Goal: Transaction & Acquisition: Purchase product/service

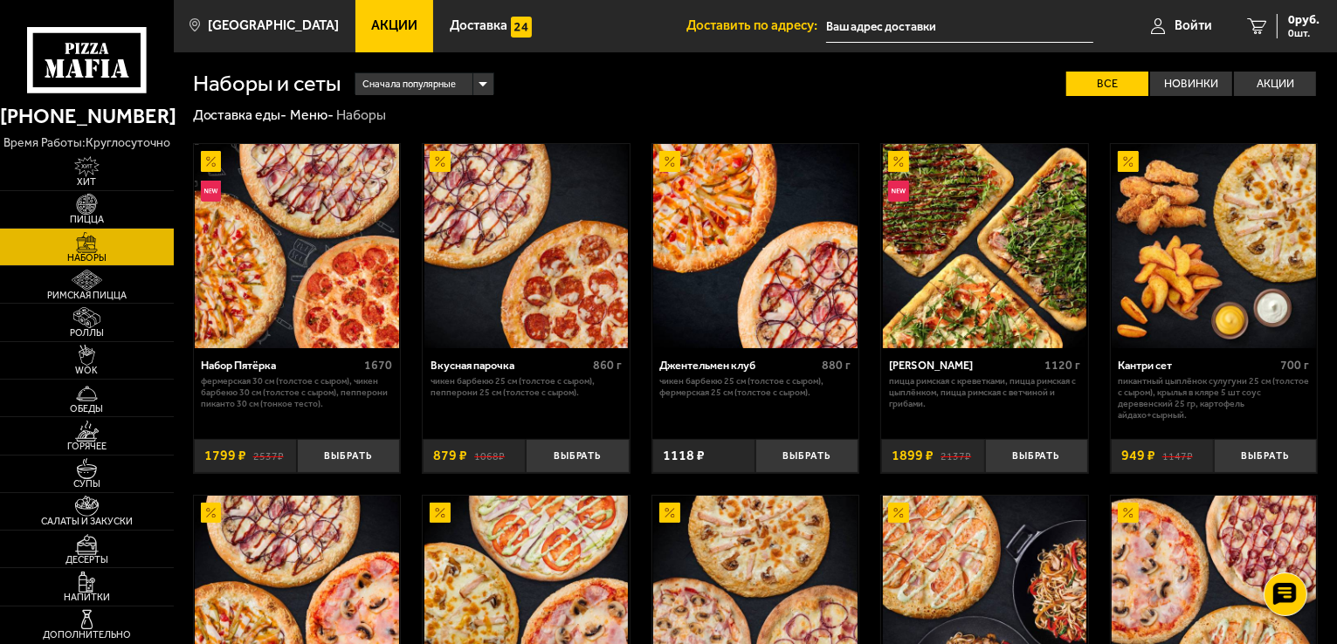
click at [375, 35] on link "Акции" at bounding box center [394, 26] width 79 height 52
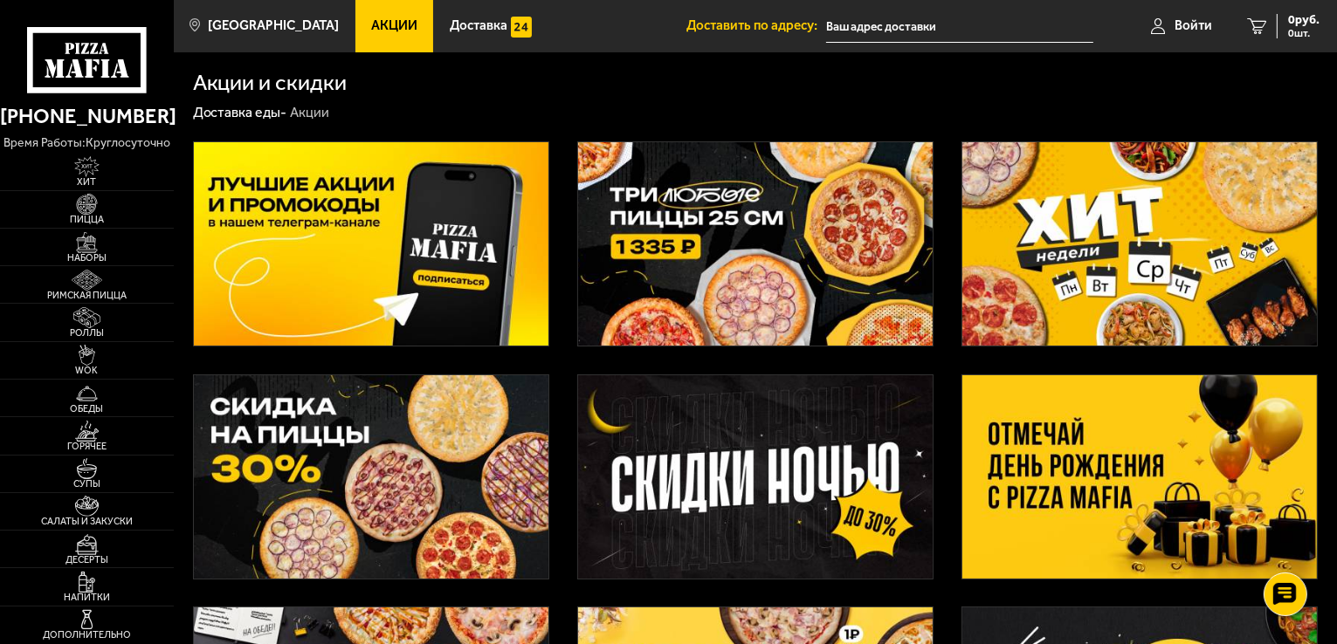
click at [786, 301] on img at bounding box center [755, 243] width 355 height 203
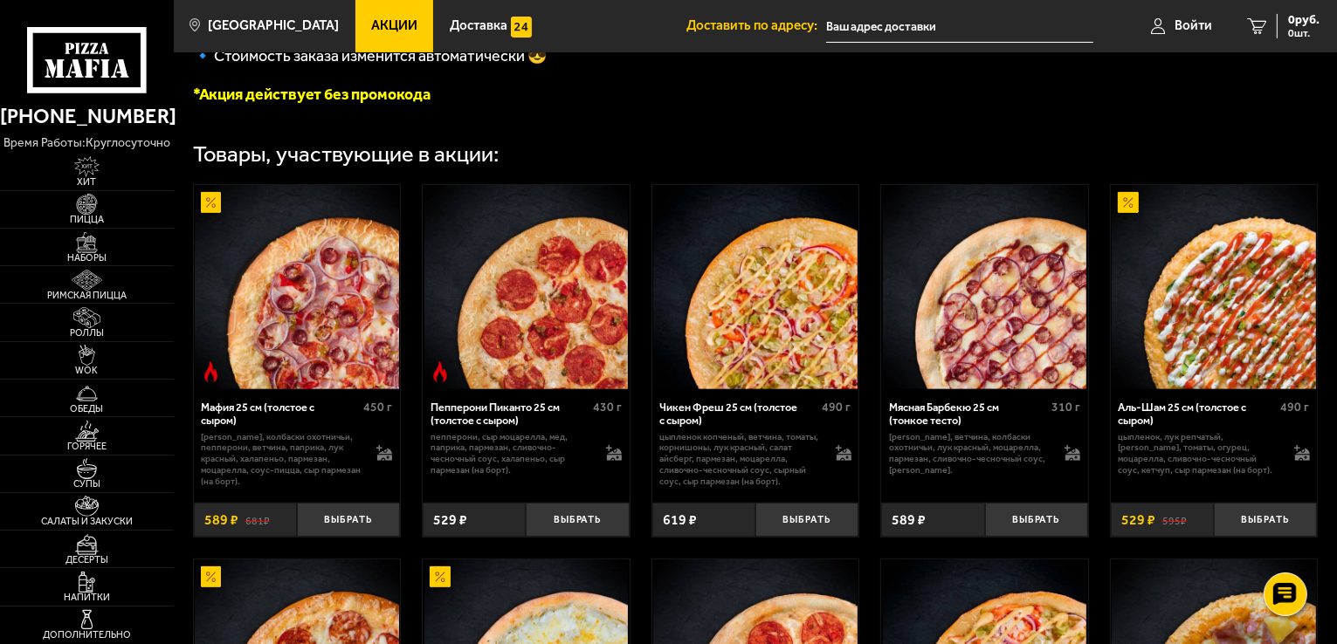
scroll to position [699, 0]
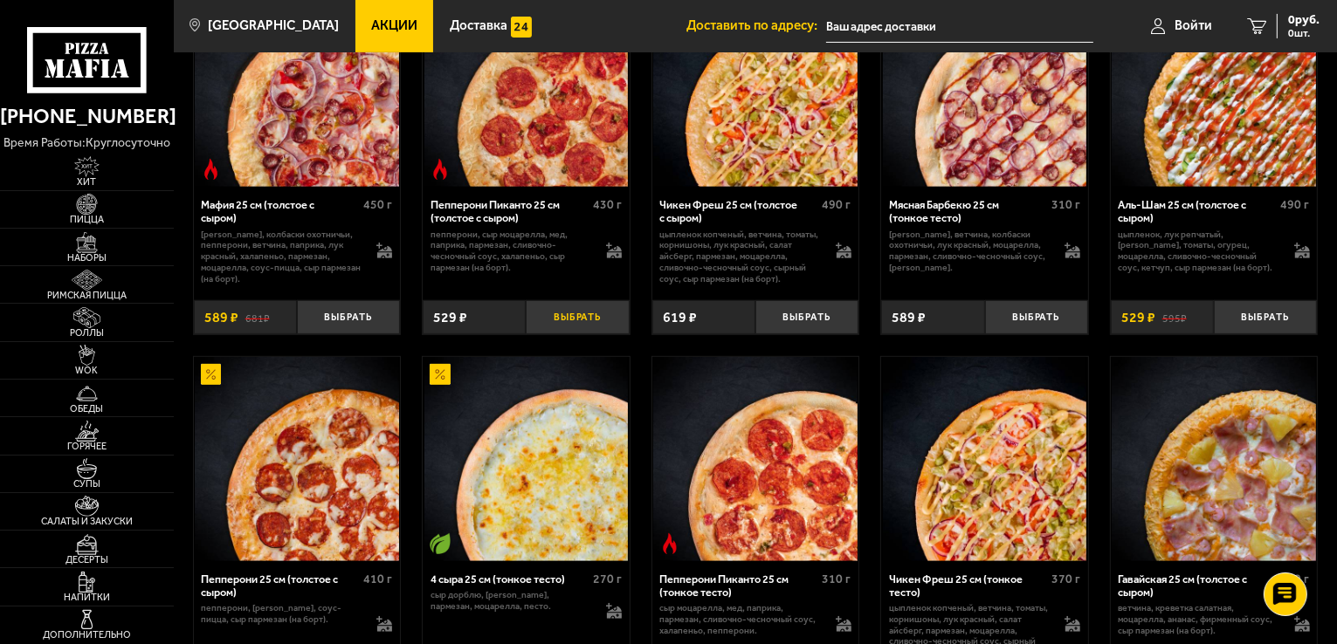
click at [583, 326] on button "Выбрать" at bounding box center [577, 317] width 103 height 34
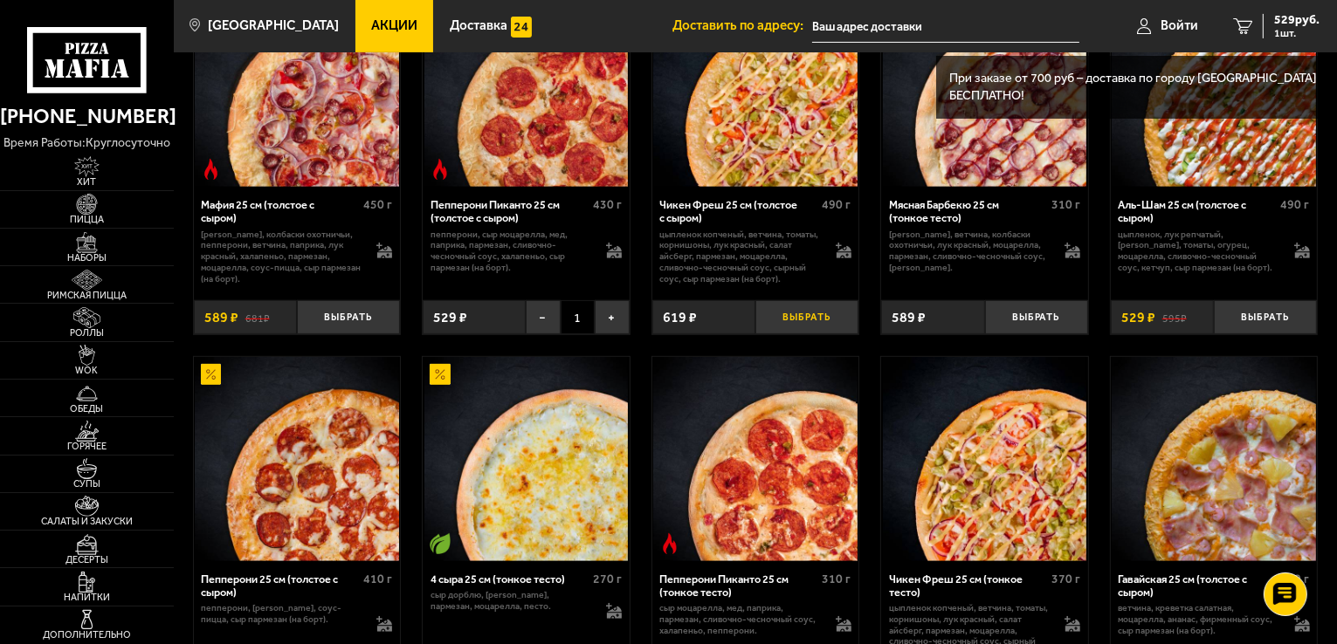
click at [812, 332] on button "Выбрать" at bounding box center [806, 317] width 103 height 34
click at [1030, 331] on button "Выбрать" at bounding box center [1036, 317] width 103 height 34
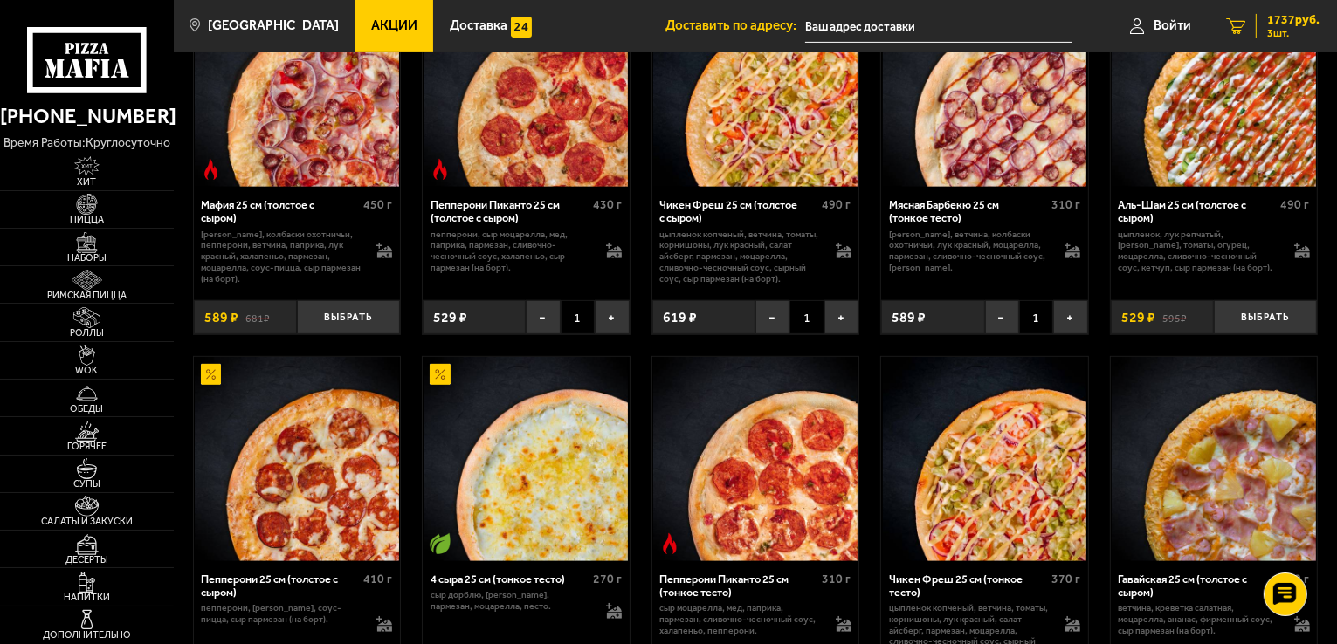
click at [1296, 32] on span "3 шт." at bounding box center [1293, 33] width 52 height 10
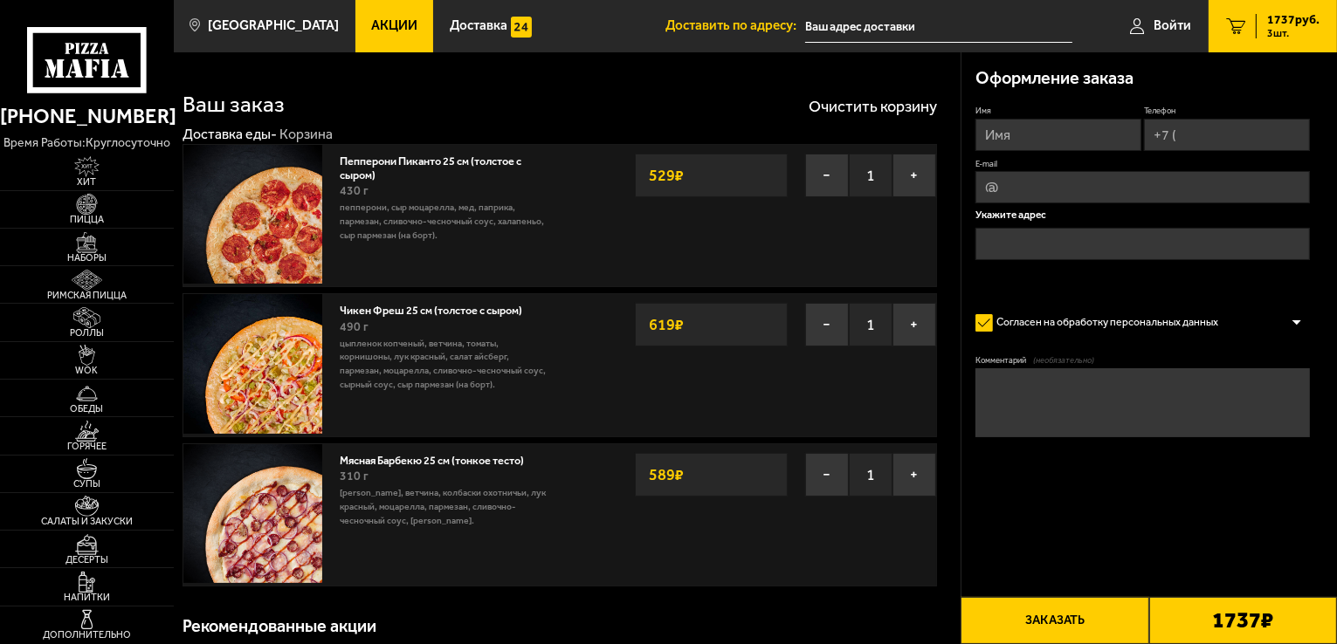
click at [371, 31] on span "Акции" at bounding box center [394, 25] width 46 height 13
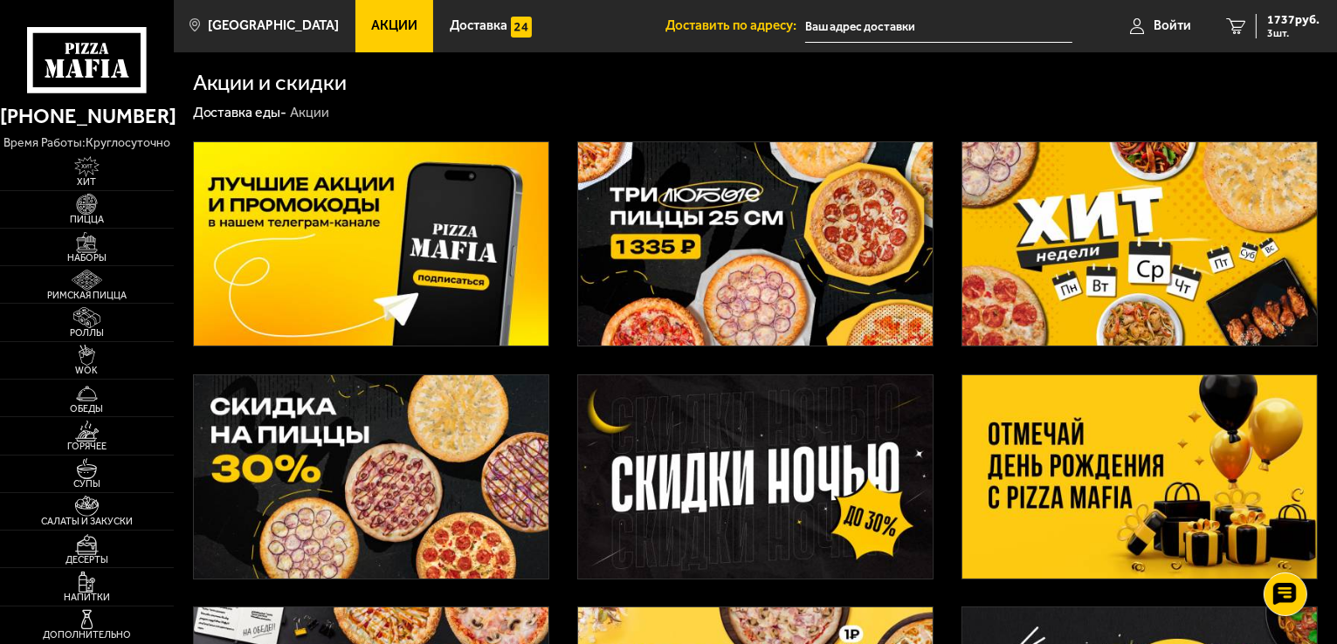
click at [706, 291] on img at bounding box center [755, 243] width 355 height 203
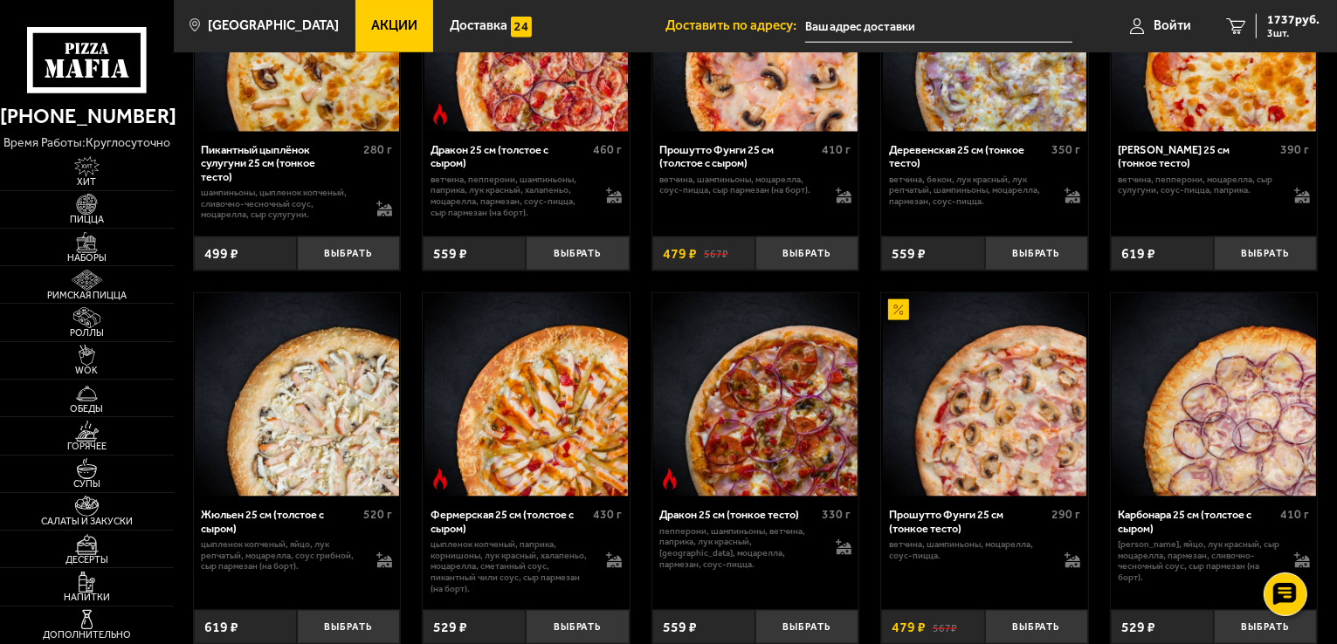
scroll to position [2270, 0]
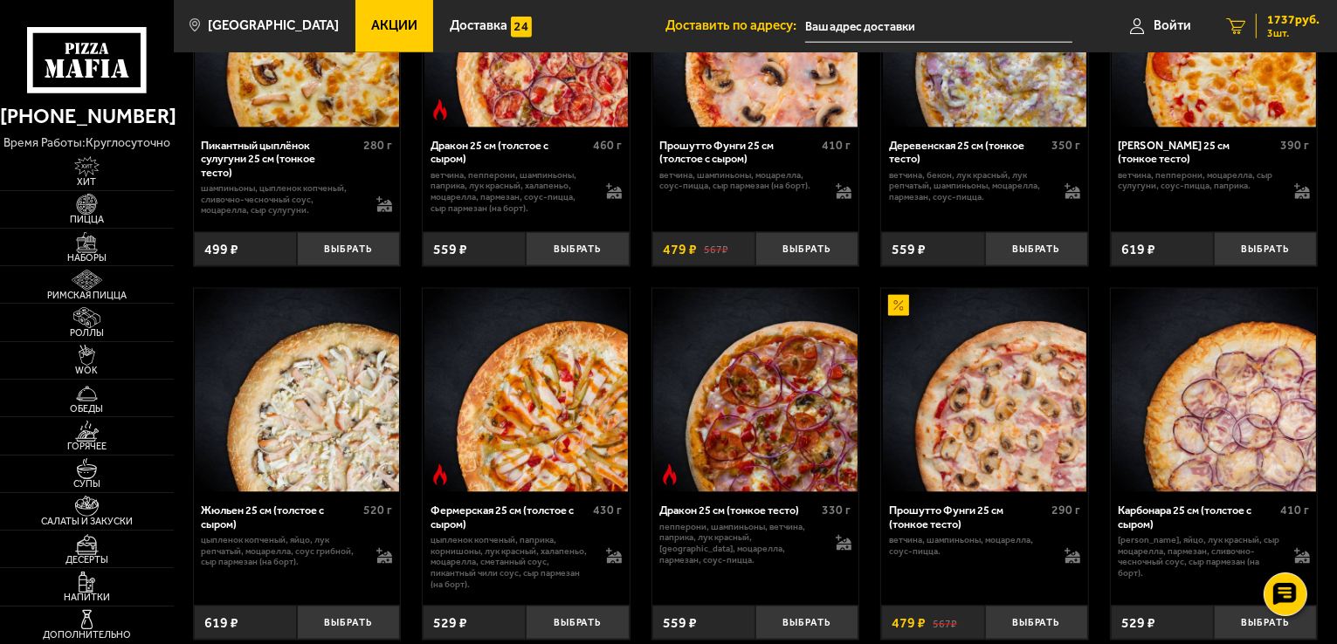
click at [1284, 33] on span "3 шт." at bounding box center [1293, 33] width 52 height 10
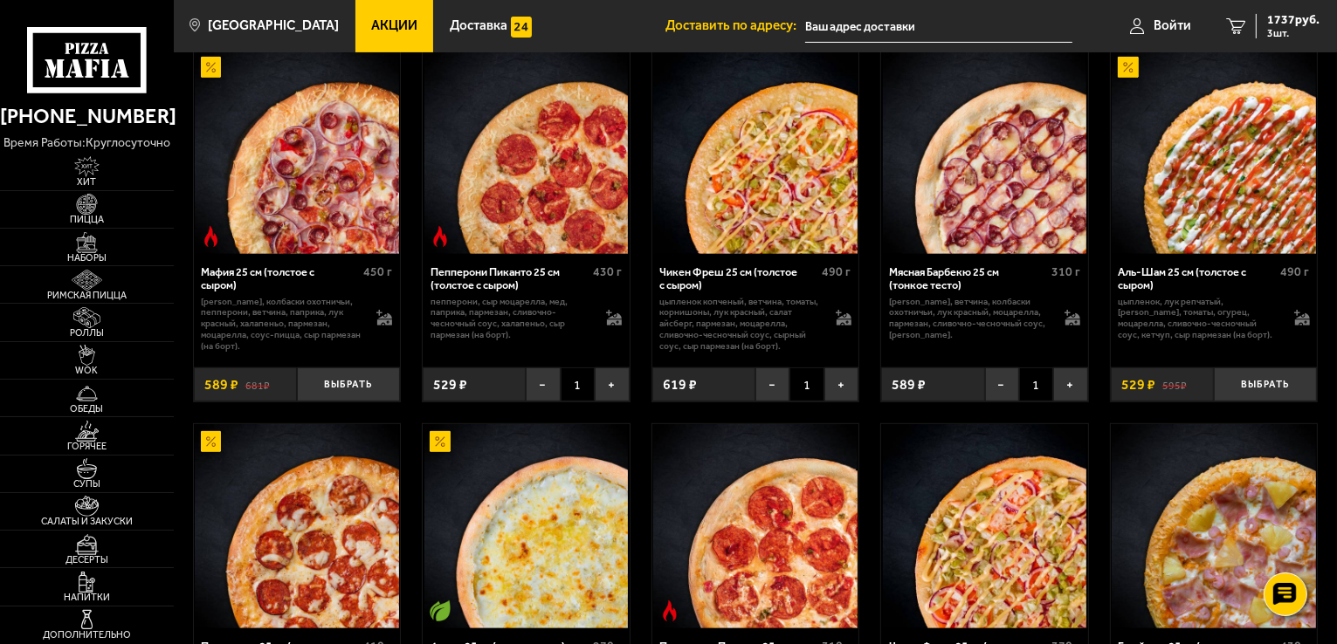
scroll to position [699, 0]
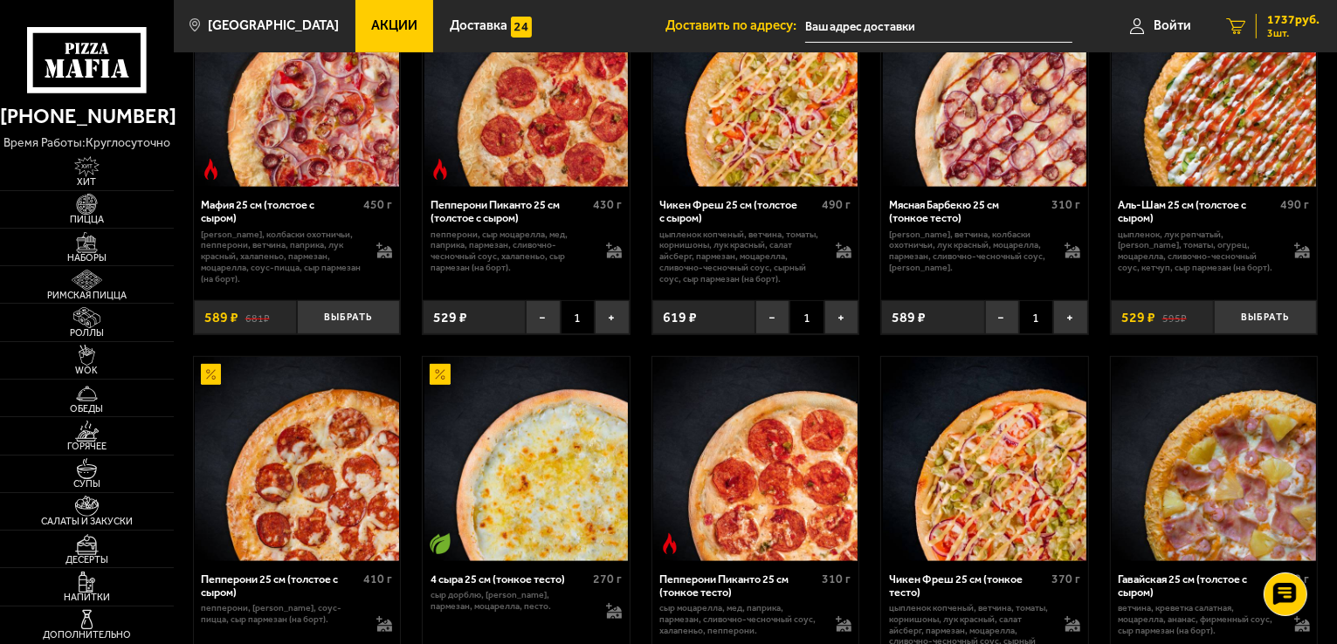
click at [1281, 25] on span "1737 руб." at bounding box center [1293, 20] width 52 height 12
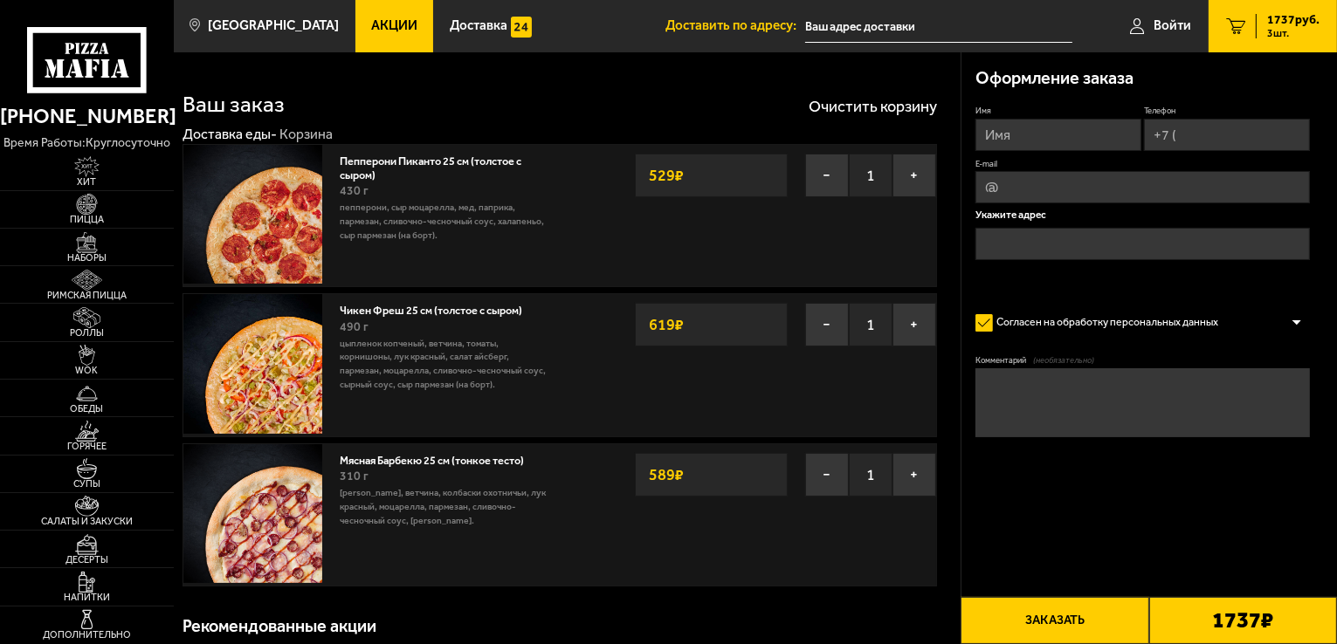
click at [1093, 620] on button "Заказать" at bounding box center [1055, 620] width 188 height 47
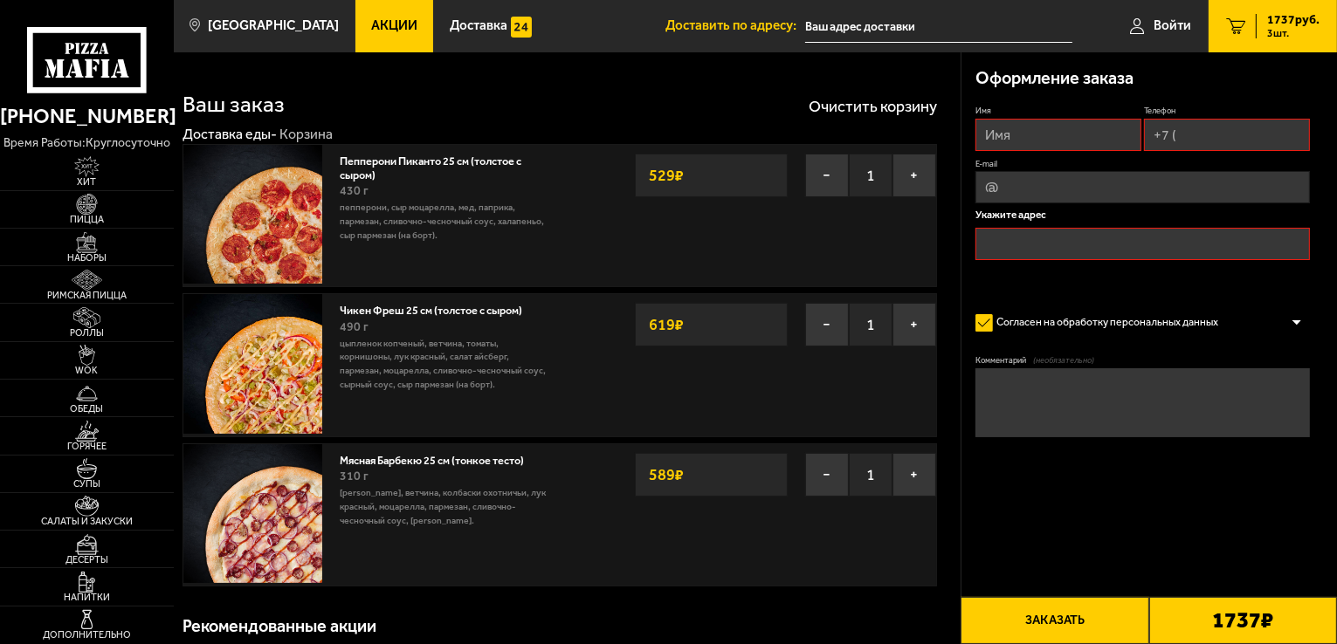
click at [1050, 142] on input "Имя" at bounding box center [1058, 135] width 166 height 32
type input "[PERSON_NAME]"
click at [1246, 144] on input "Телефон" at bounding box center [1227, 135] width 166 height 32
type input "[PHONE_NUMBER]"
click at [1044, 244] on input "text" at bounding box center [1142, 246] width 334 height 32
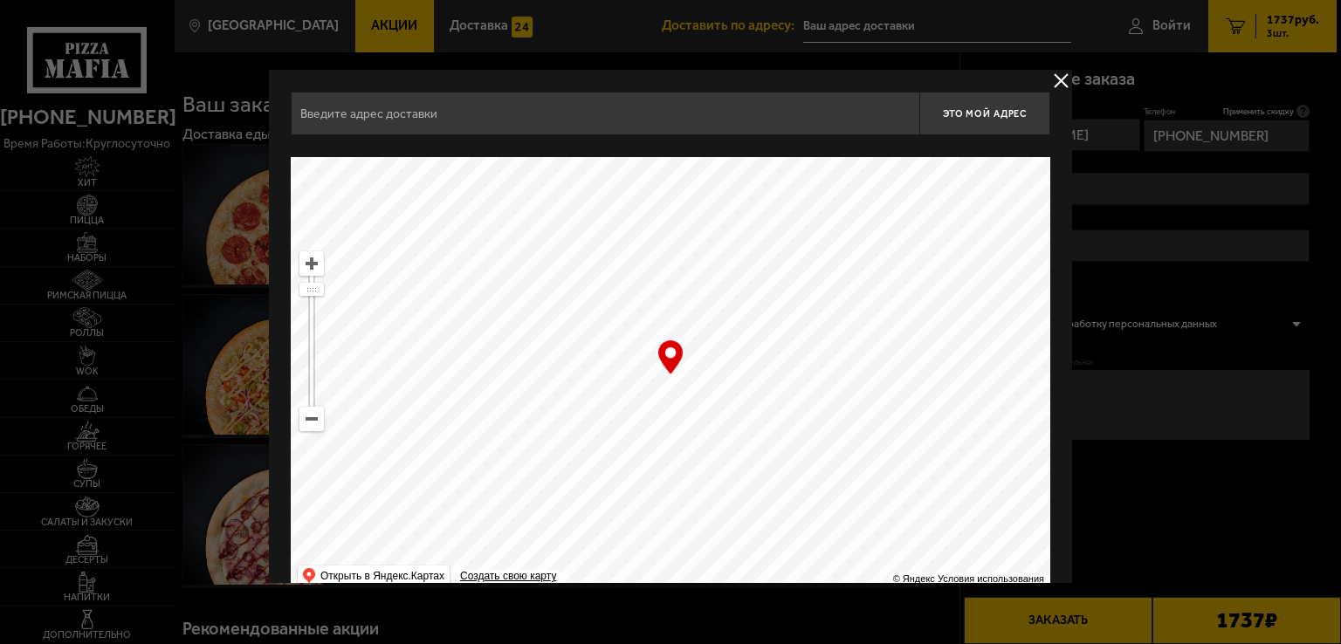
click at [543, 124] on input "text" at bounding box center [605, 114] width 629 height 44
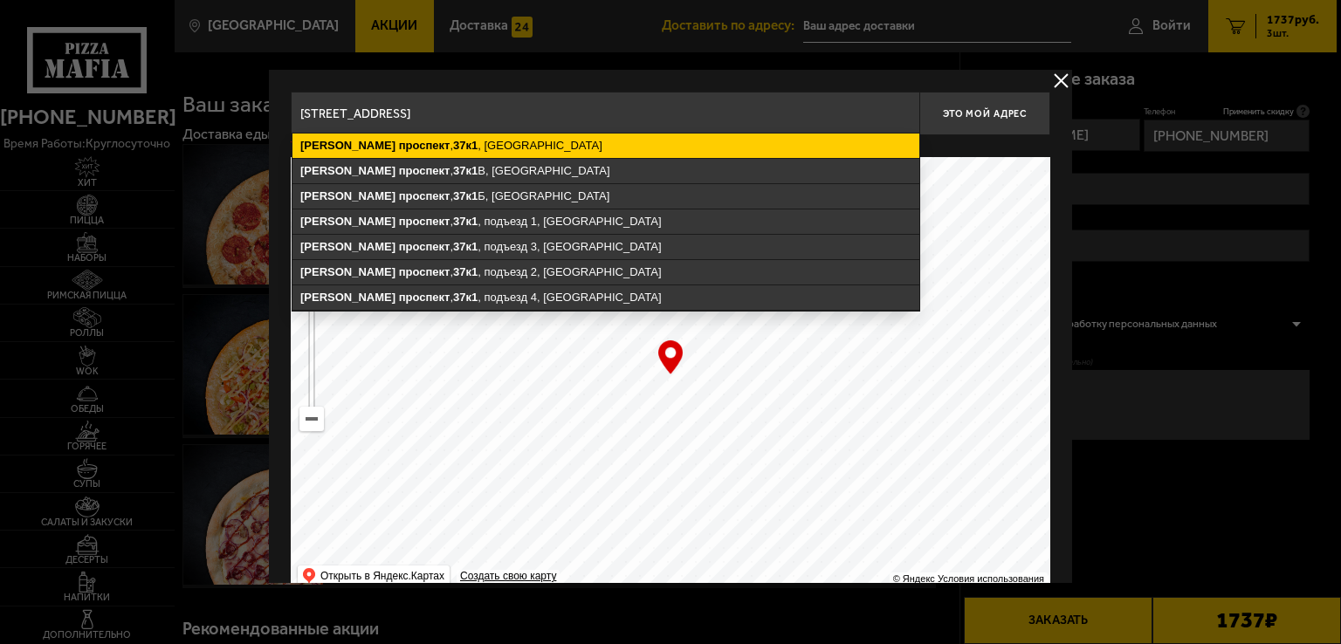
click at [523, 145] on ymaps "[STREET_ADDRESS]" at bounding box center [606, 146] width 627 height 24
type input "[STREET_ADDRESS]"
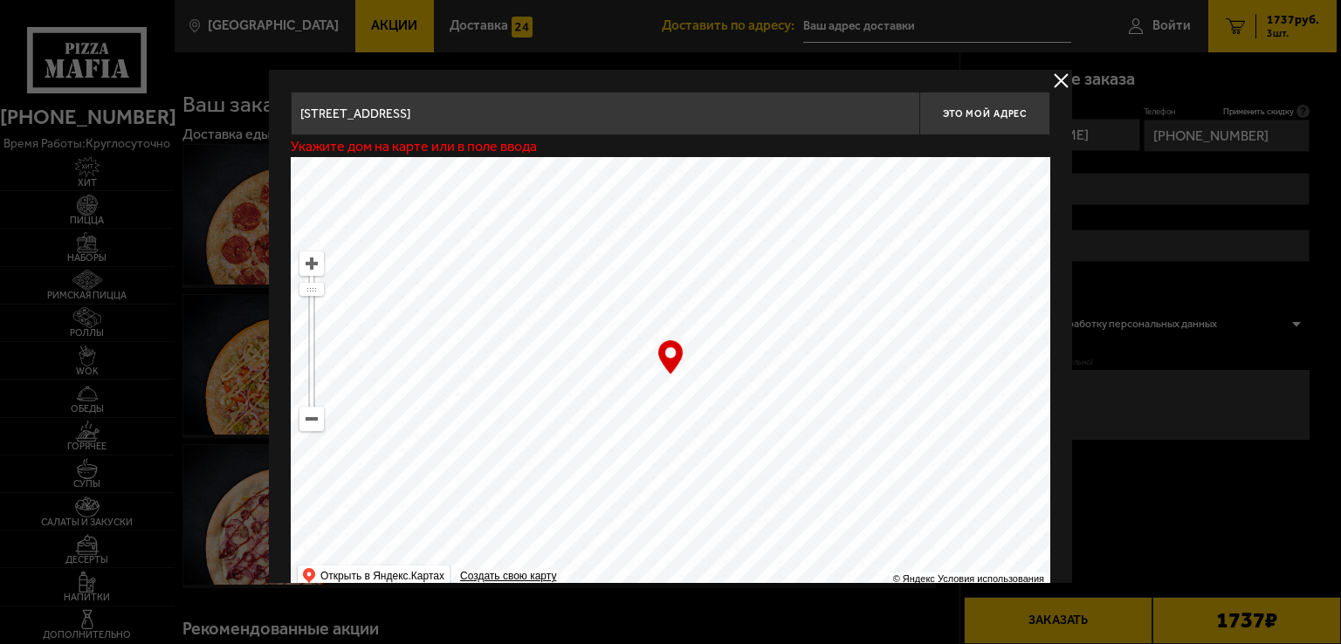
type input "[STREET_ADDRESS]"
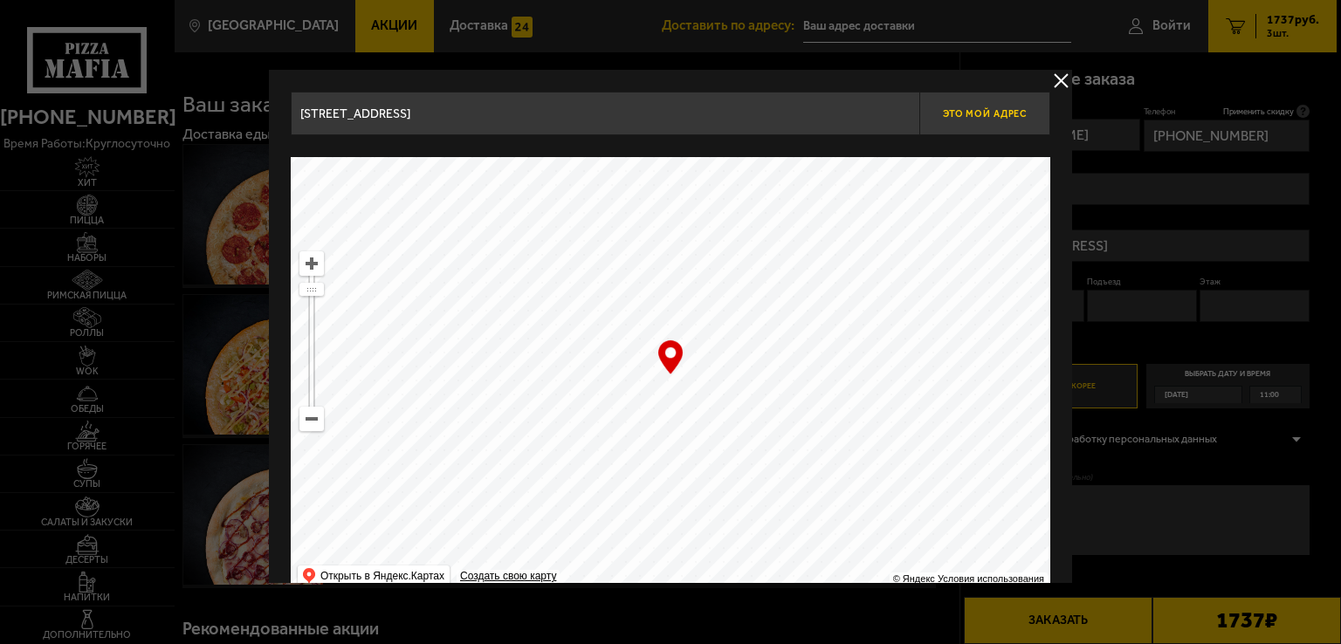
click at [974, 114] on span "Это мой адрес" at bounding box center [985, 113] width 84 height 11
type input "[STREET_ADDRESS]"
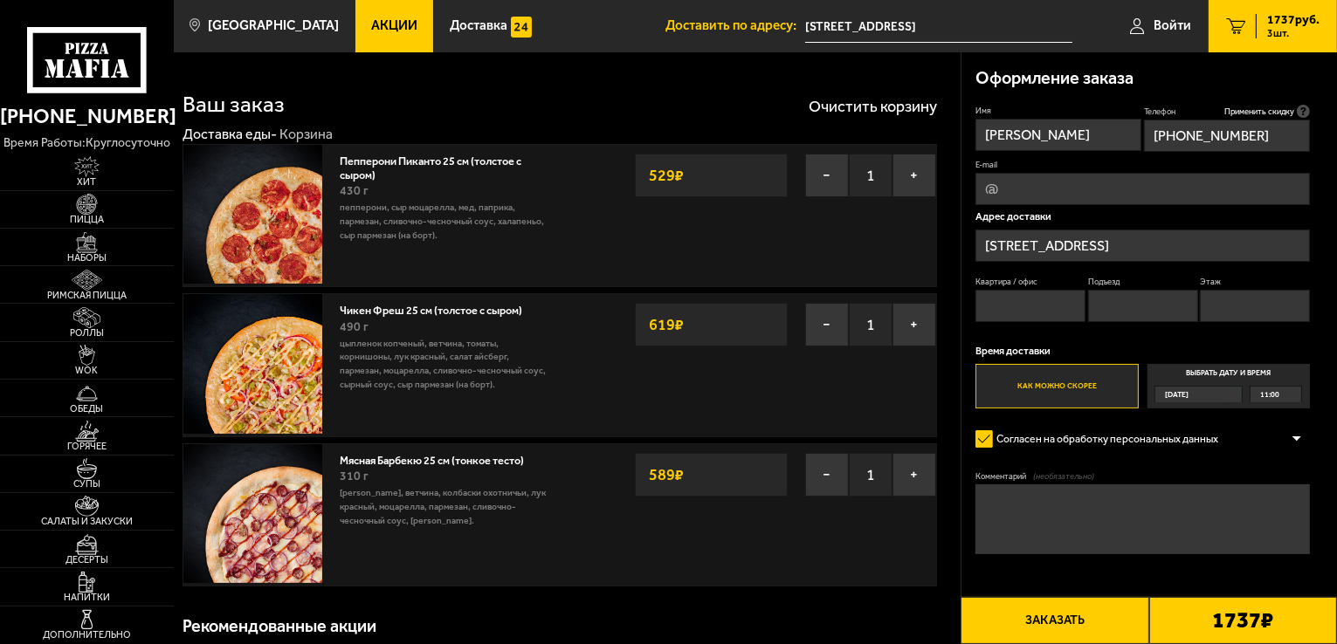
click at [1016, 312] on input "Квартира / офис" at bounding box center [1030, 306] width 110 height 32
type input "177"
click button "Выбрать способ оплаты" at bounding box center [0, 0] width 0 height 0
click at [1125, 314] on input "Подъезд" at bounding box center [1143, 306] width 110 height 32
type input "5"
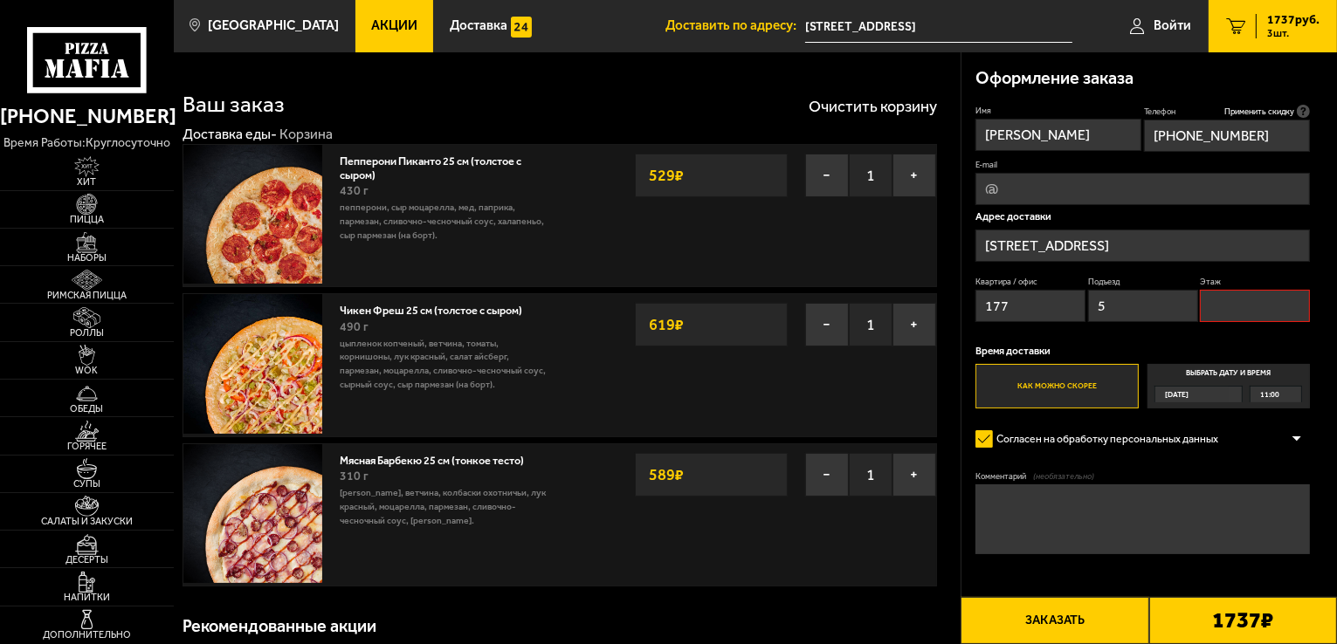
click at [1238, 304] on input "Этаж" at bounding box center [1255, 306] width 110 height 32
type input "9"
click at [1067, 630] on button "Заказать" at bounding box center [1055, 620] width 188 height 47
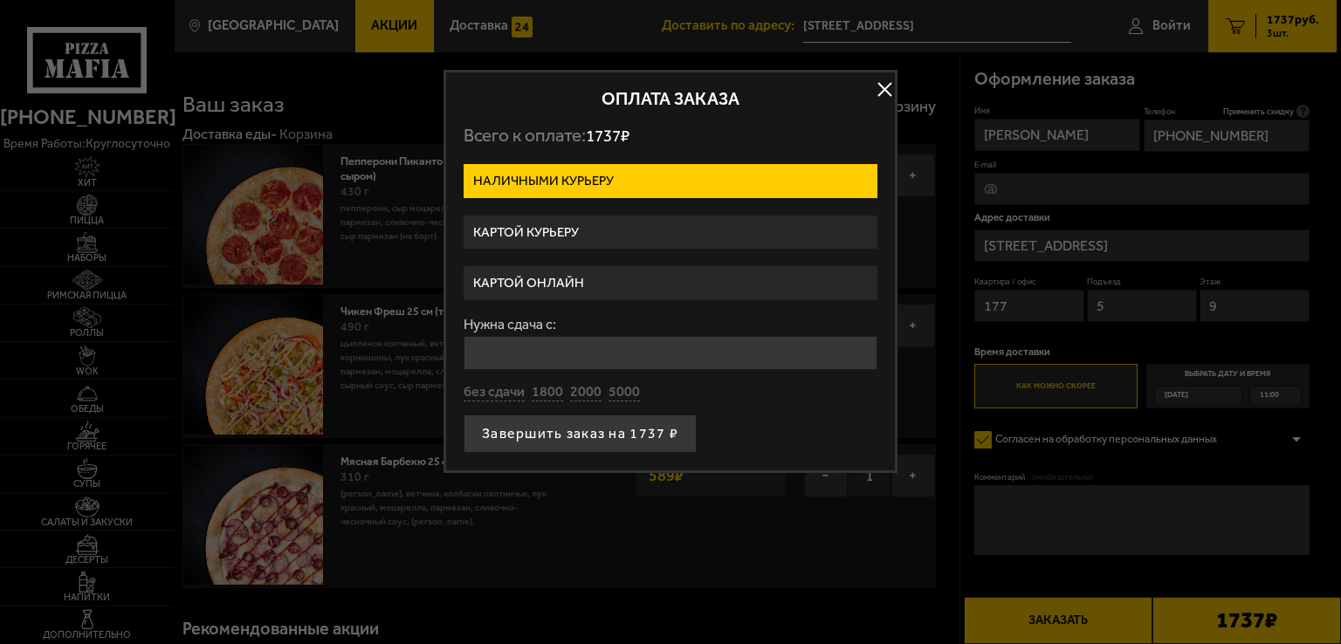
click at [885, 87] on button "button" at bounding box center [884, 90] width 26 height 26
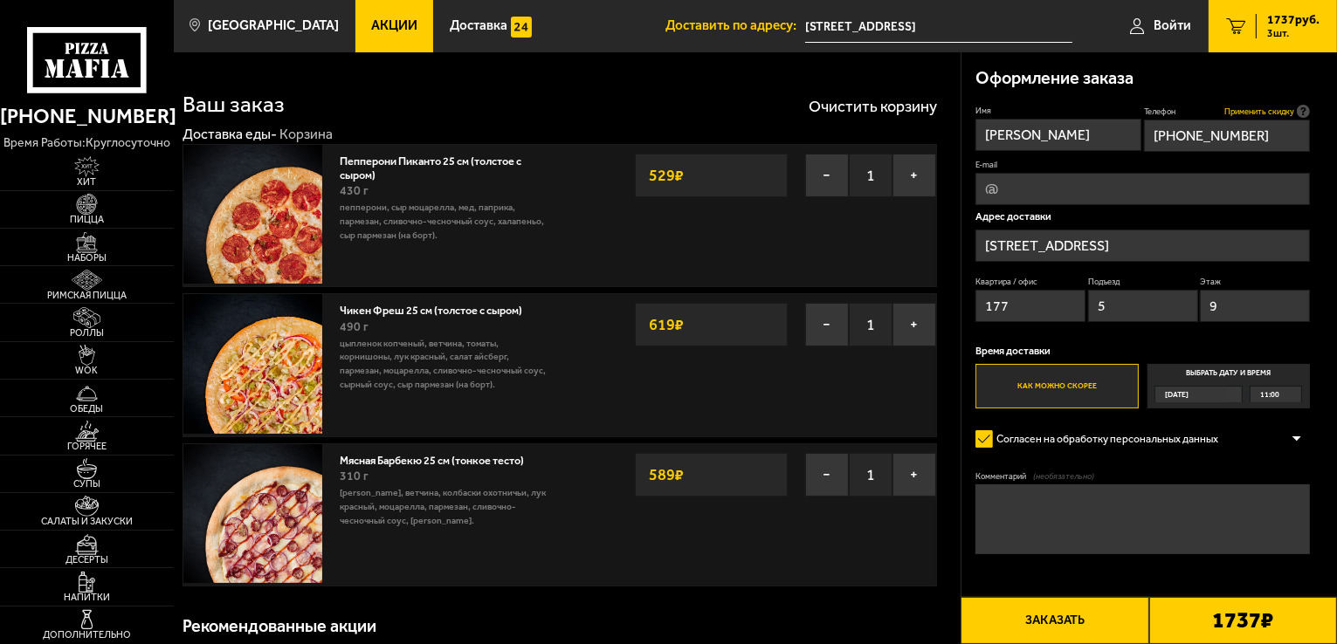
click at [1279, 111] on span "Применить скидку" at bounding box center [1259, 111] width 70 height 11
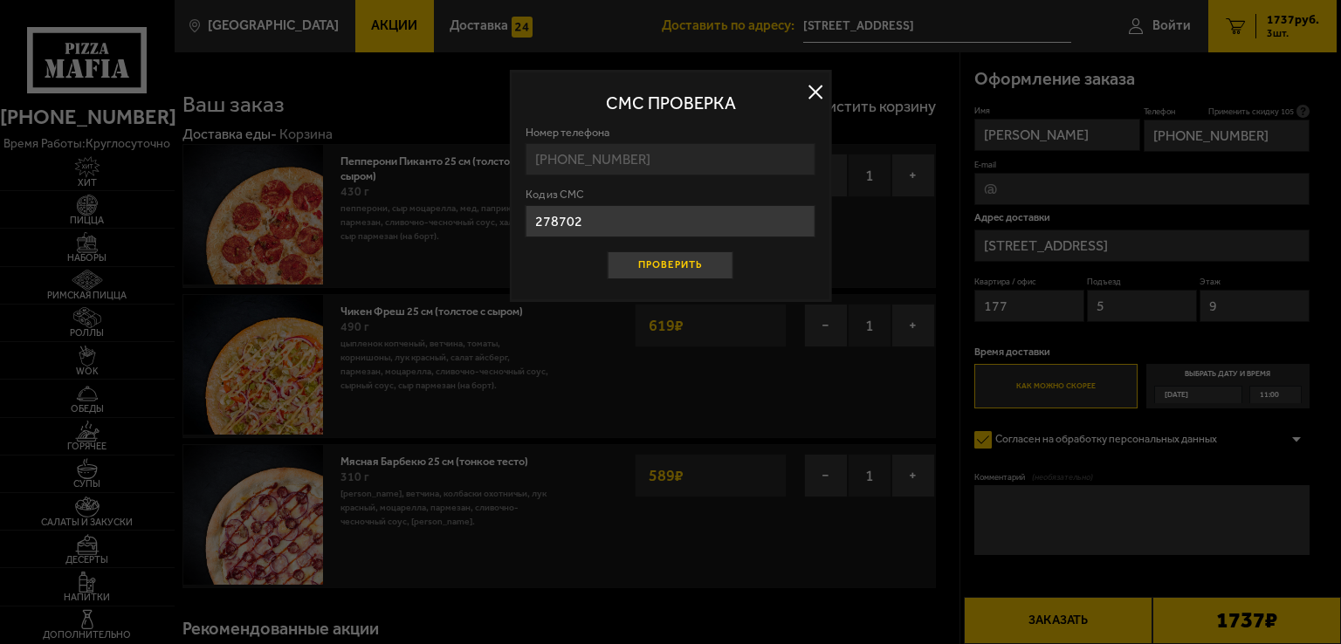
type input "278702"
click at [706, 264] on button "Проверить" at bounding box center [671, 265] width 126 height 28
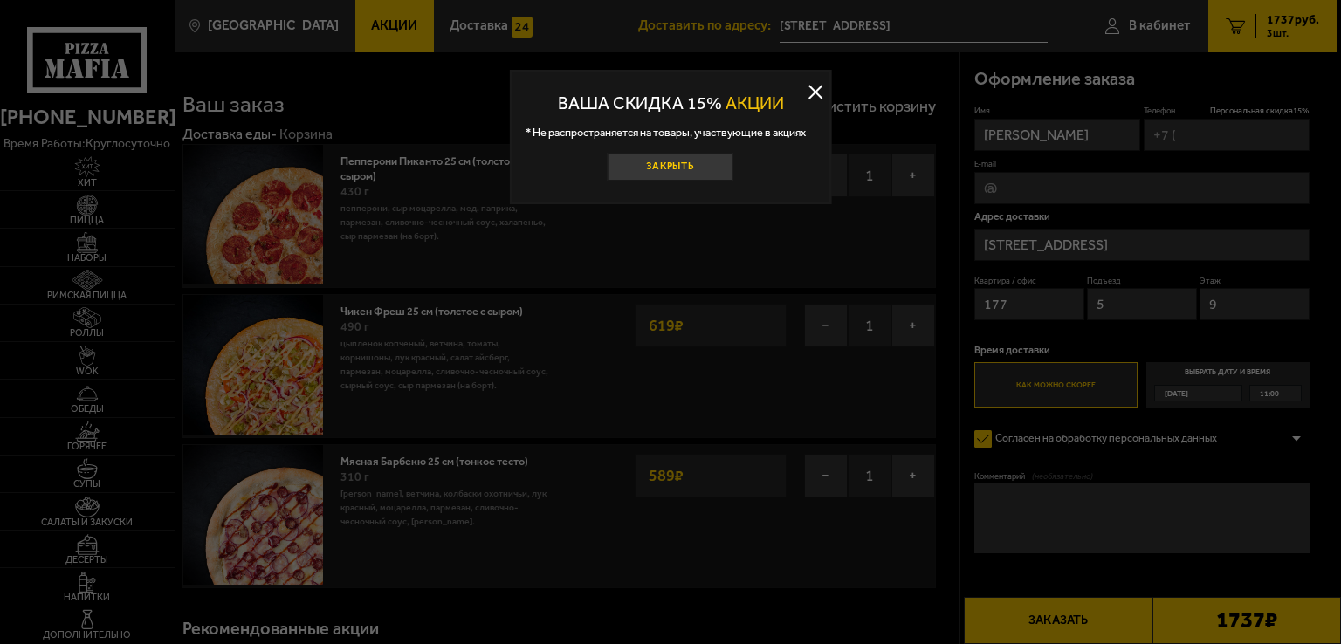
click at [700, 165] on button "Закрыть" at bounding box center [671, 167] width 126 height 28
